Goal: Task Accomplishment & Management: Complete application form

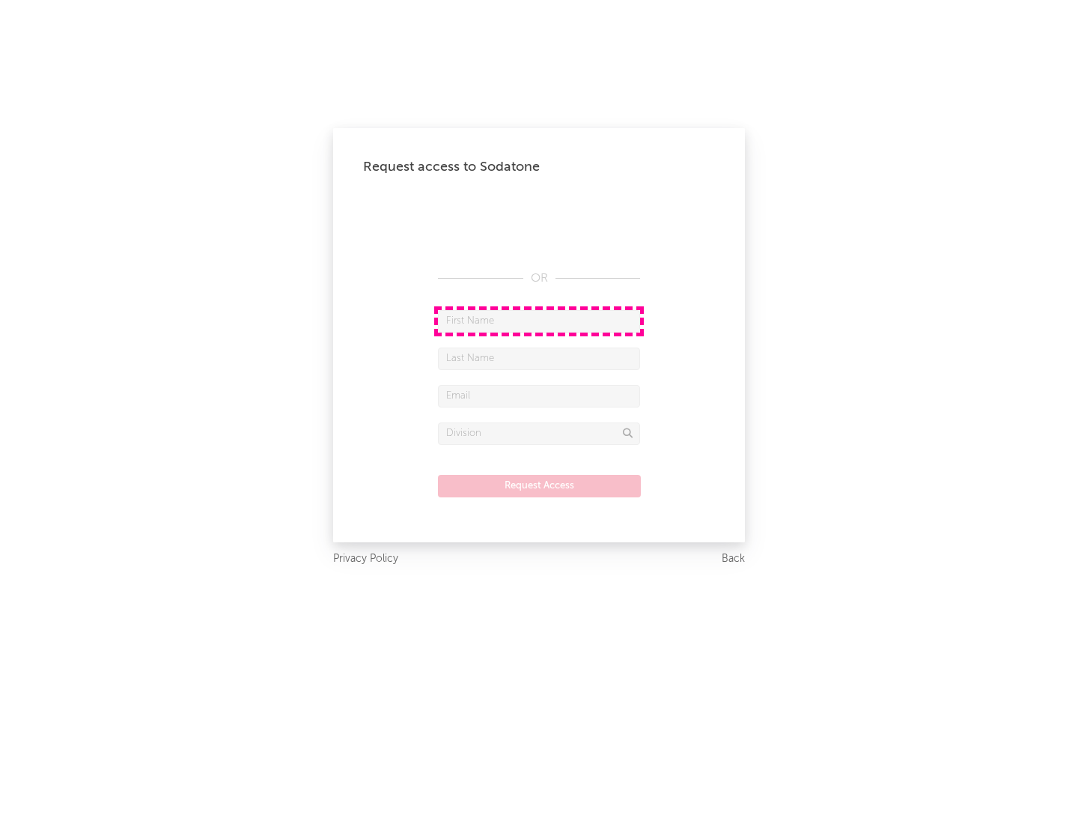
click at [539, 321] on input "text" at bounding box center [539, 321] width 202 height 22
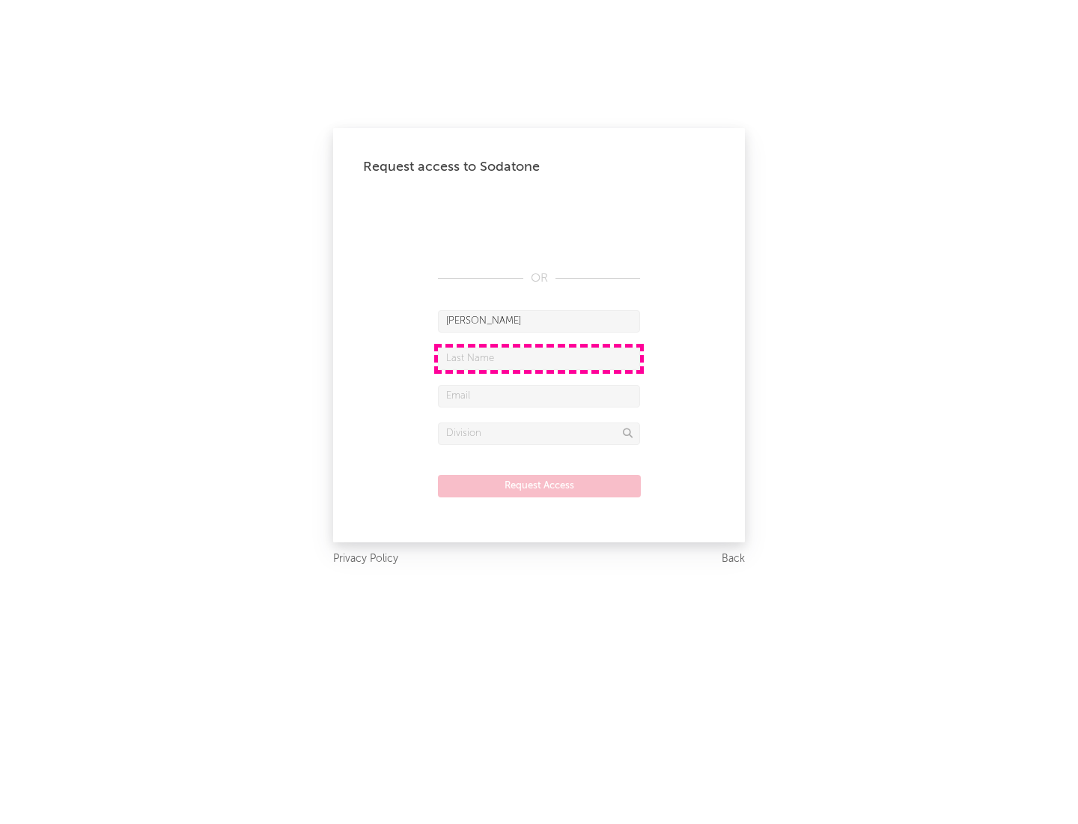
type input "[PERSON_NAME]"
click at [539, 358] on input "text" at bounding box center [539, 359] width 202 height 22
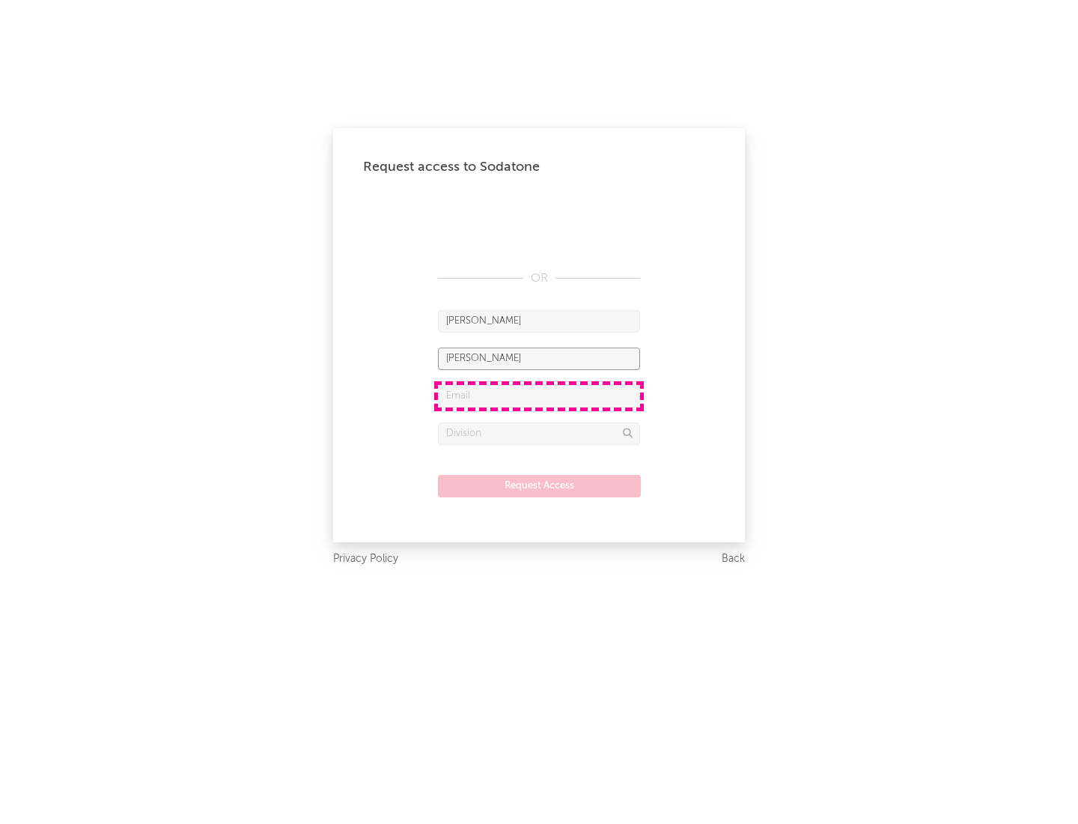
type input "[PERSON_NAME]"
click at [539, 395] on input "text" at bounding box center [539, 396] width 202 height 22
type input "[EMAIL_ADDRESS][DOMAIN_NAME]"
click at [539, 433] on input "text" at bounding box center [539, 433] width 202 height 22
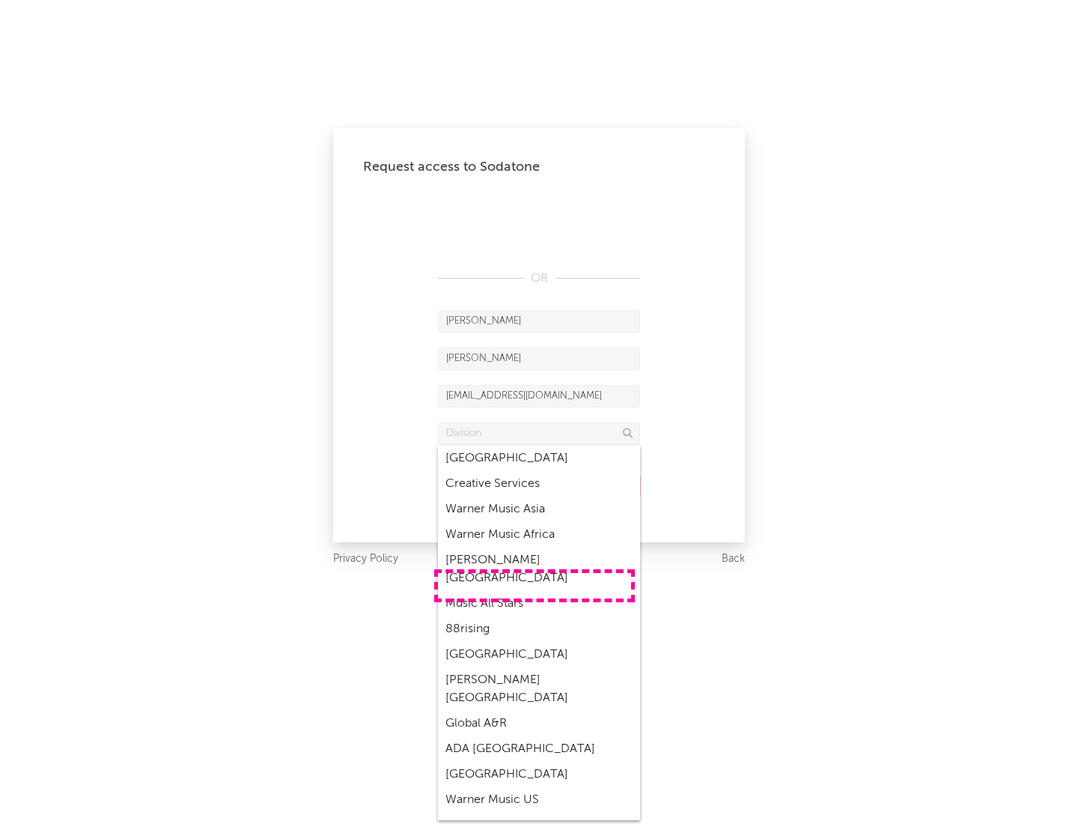
click at [535, 591] on div "Music All Stars" at bounding box center [539, 603] width 202 height 25
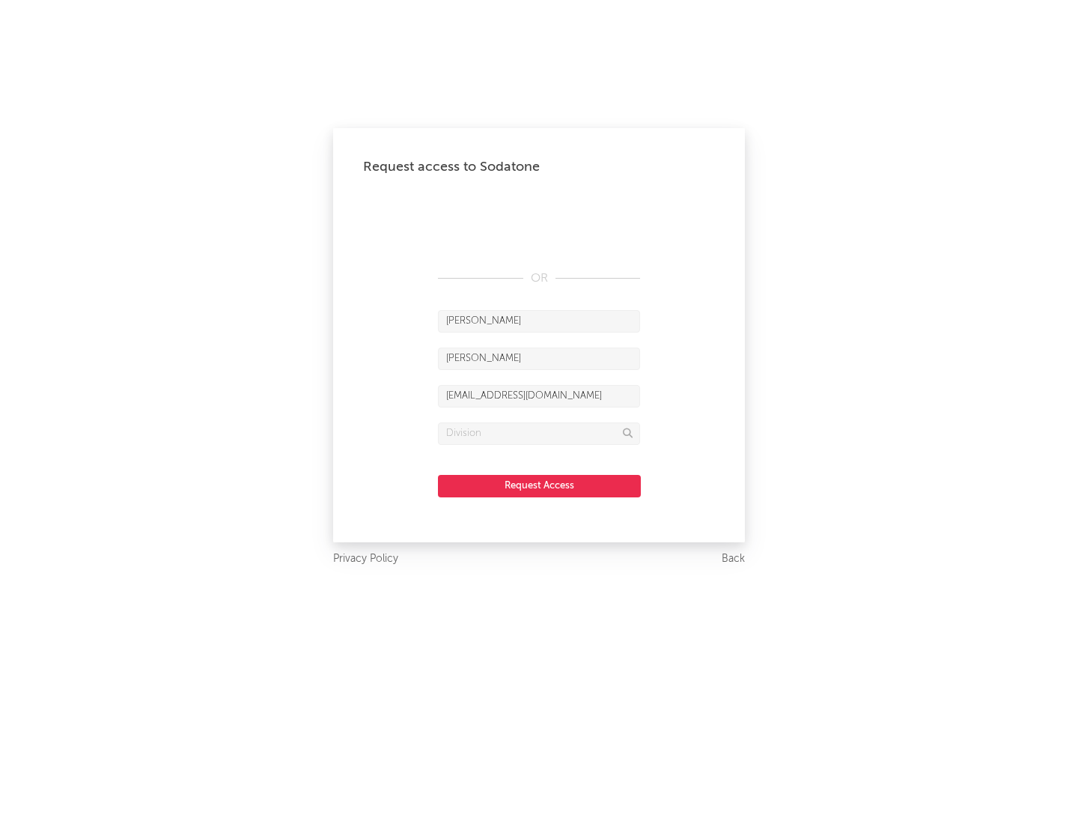
type input "Music All Stars"
click at [539, 485] on button "Request Access" at bounding box center [539, 486] width 203 height 22
